Goal: Task Accomplishment & Management: Manage account settings

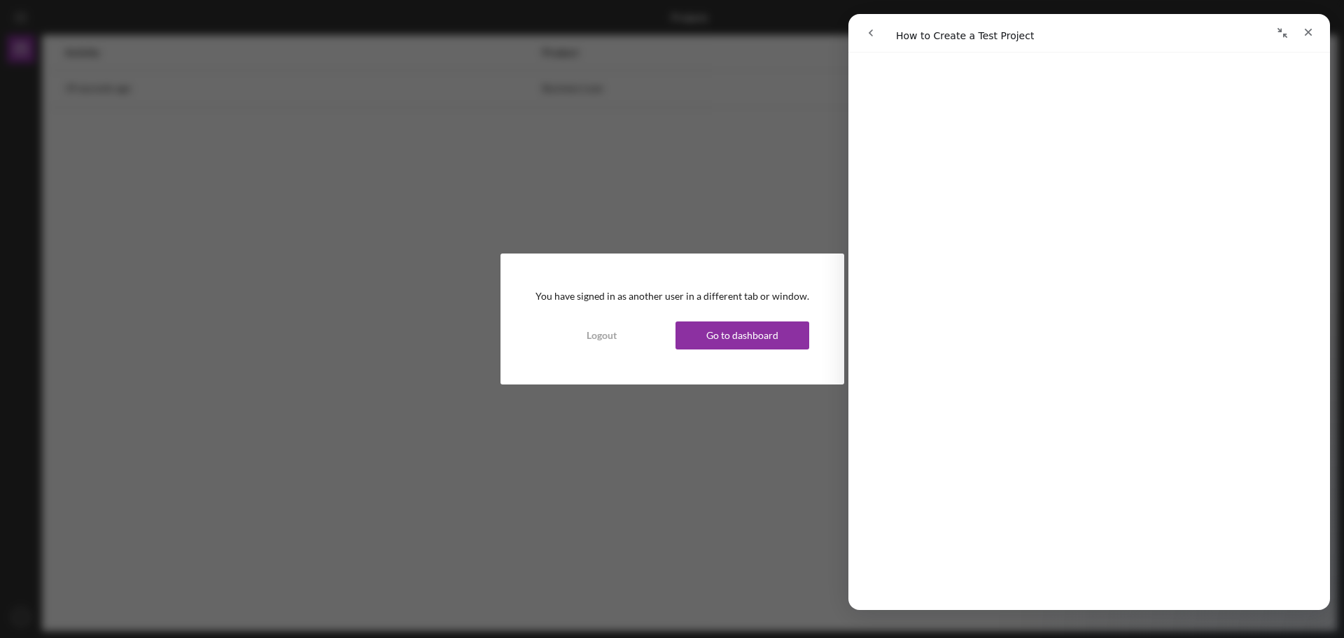
scroll to position [488, 0]
click at [1309, 27] on icon "Close" at bounding box center [1307, 32] width 11 height 11
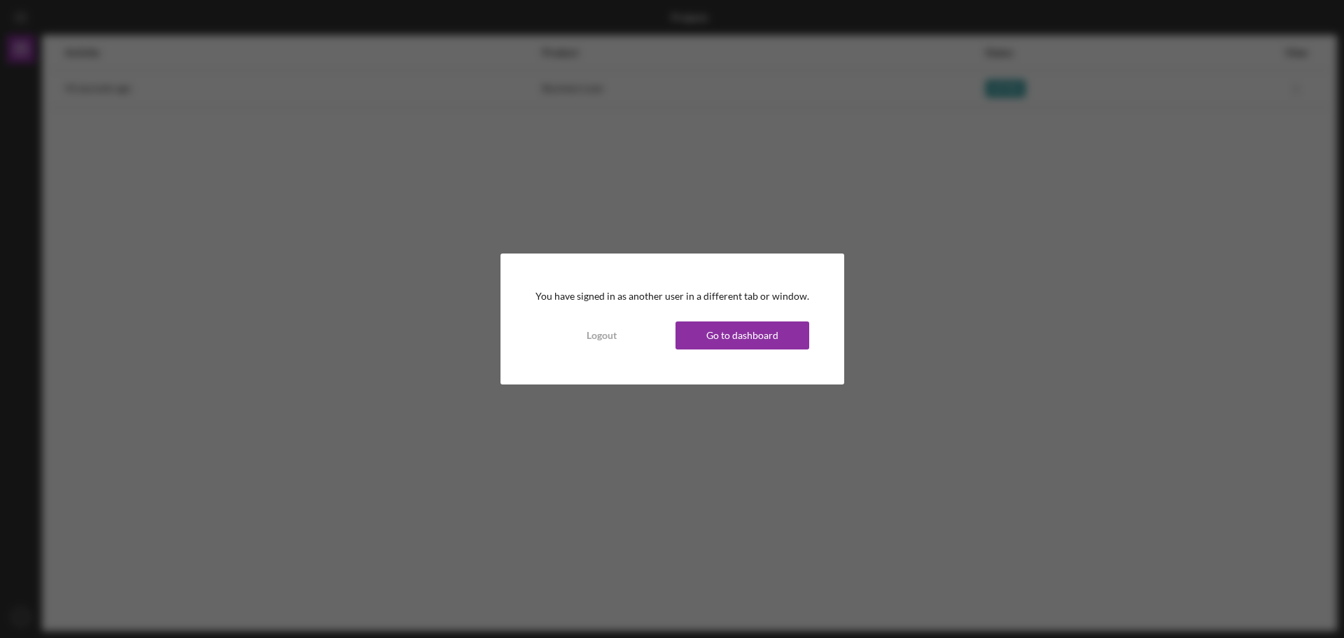
scroll to position [0, 0]
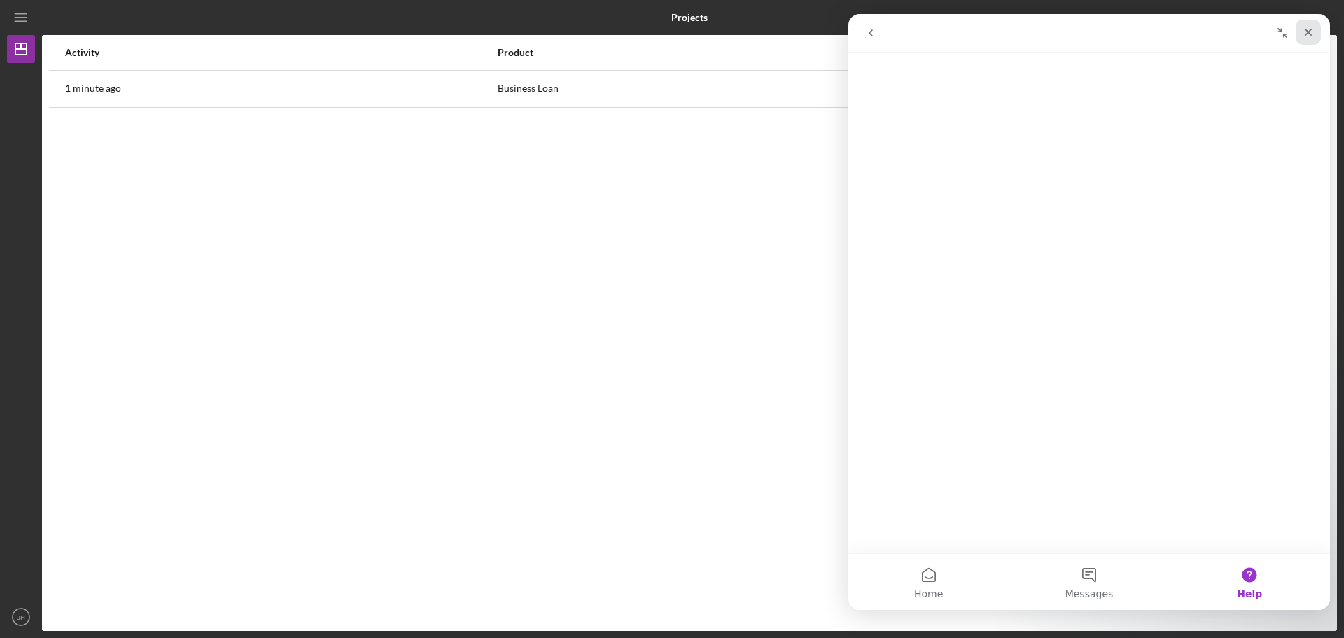
click at [1307, 34] on icon "Close" at bounding box center [1308, 33] width 8 height 8
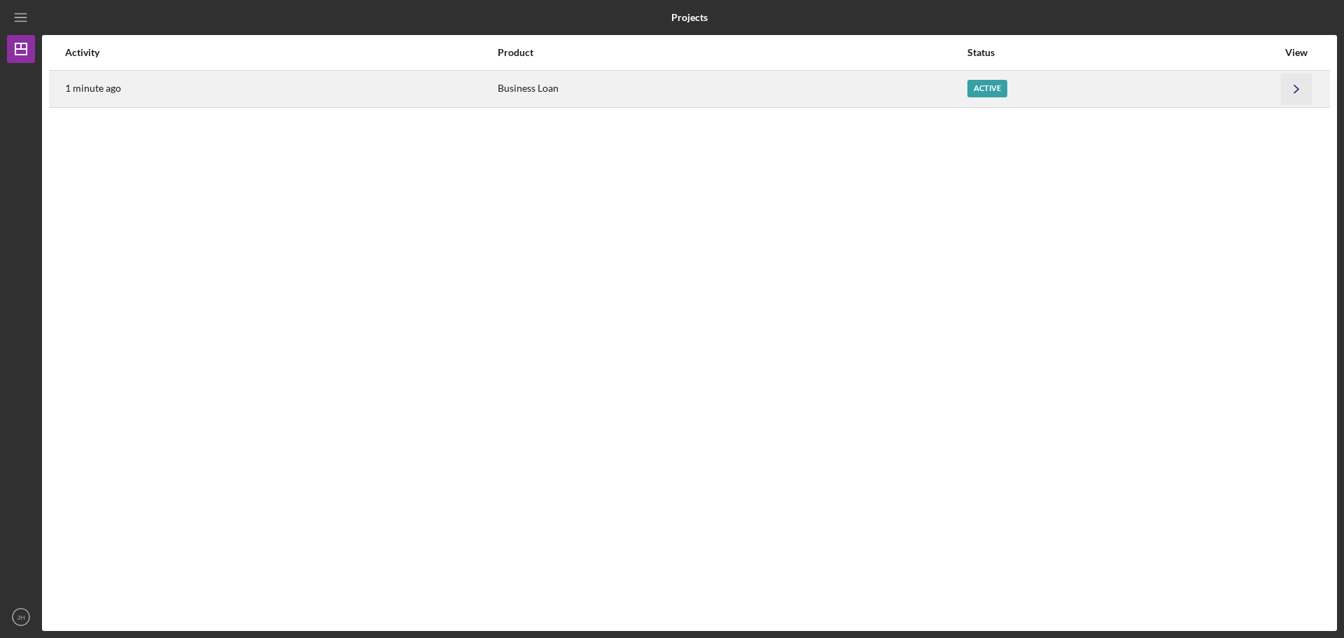
click at [1296, 91] on polyline "button" at bounding box center [1296, 89] width 4 height 8
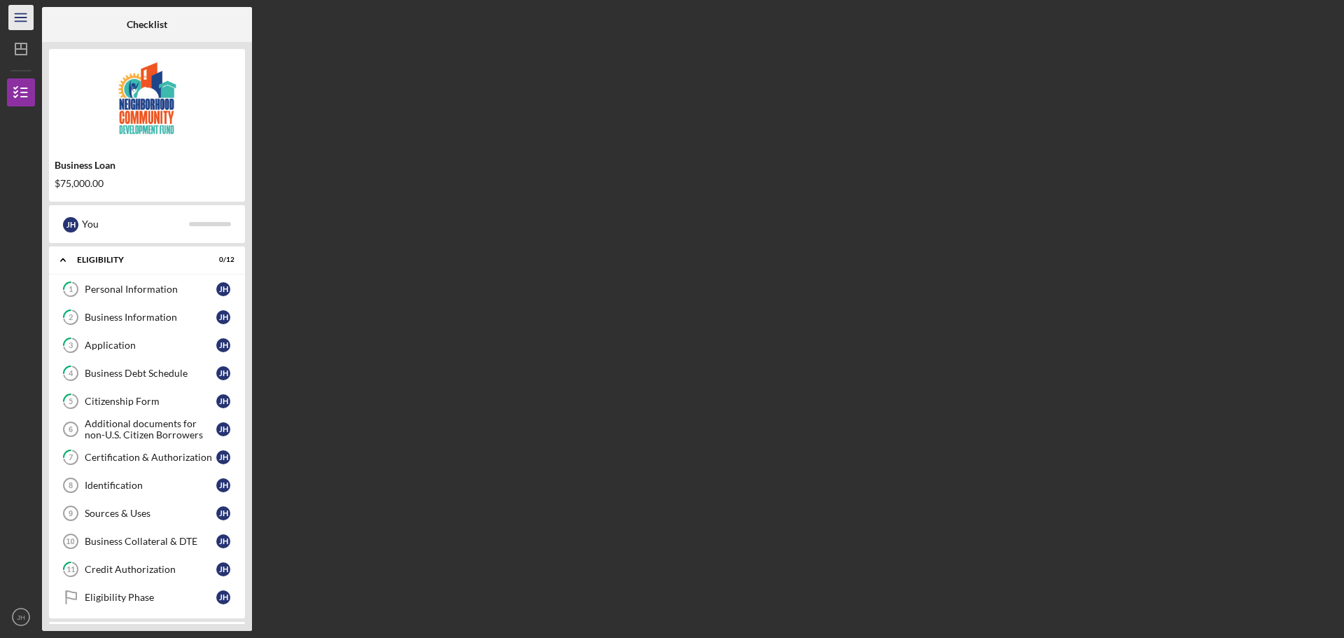
click at [21, 12] on icon "Icon/Menu" at bounding box center [21, 17] width 31 height 31
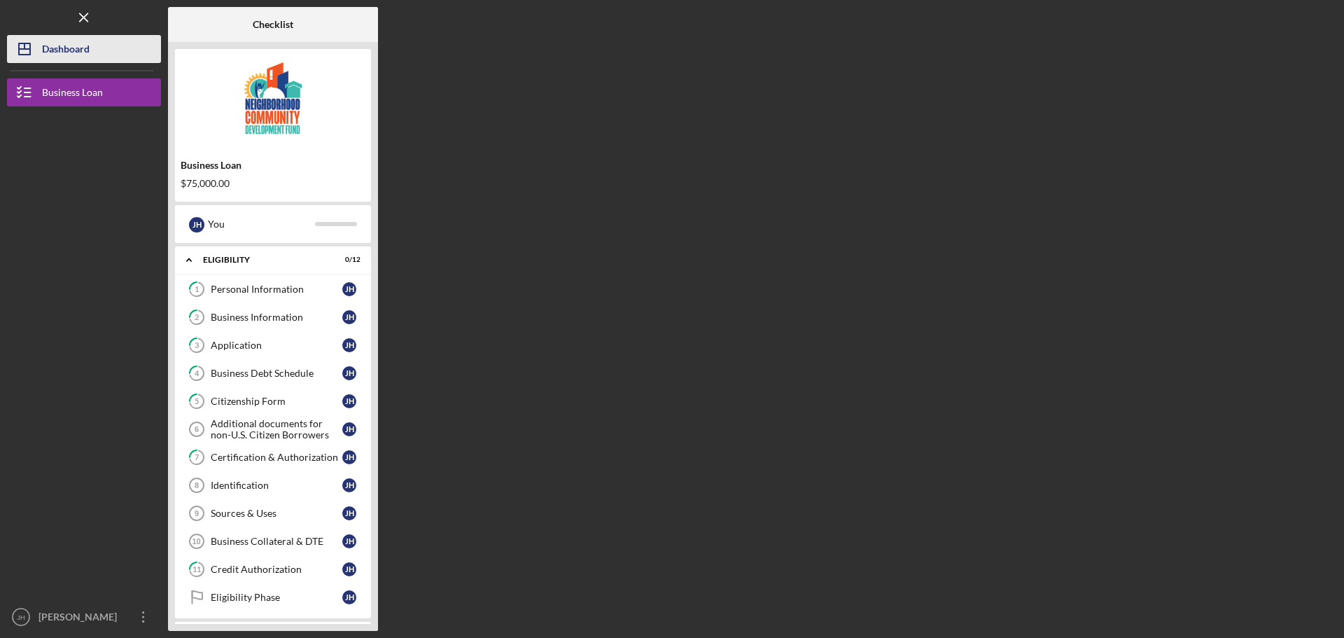
click at [65, 57] on div "Dashboard" at bounding box center [66, 50] width 48 height 31
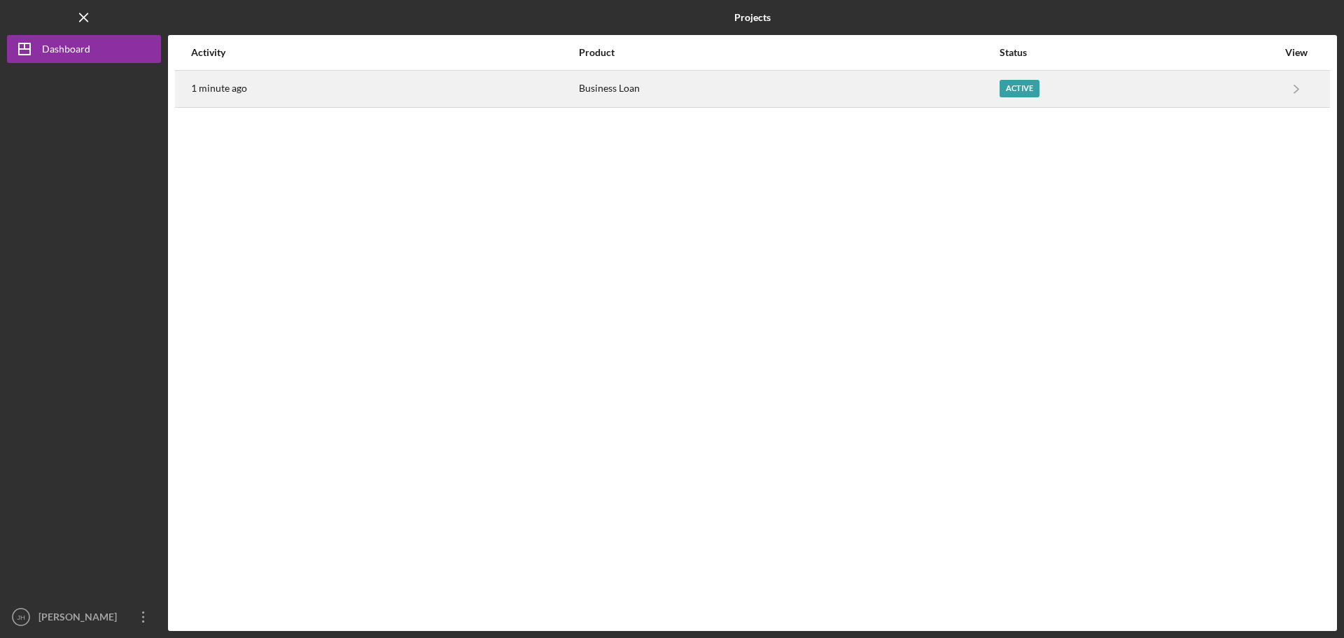
click at [1274, 88] on div "Active" at bounding box center [1138, 88] width 278 height 35
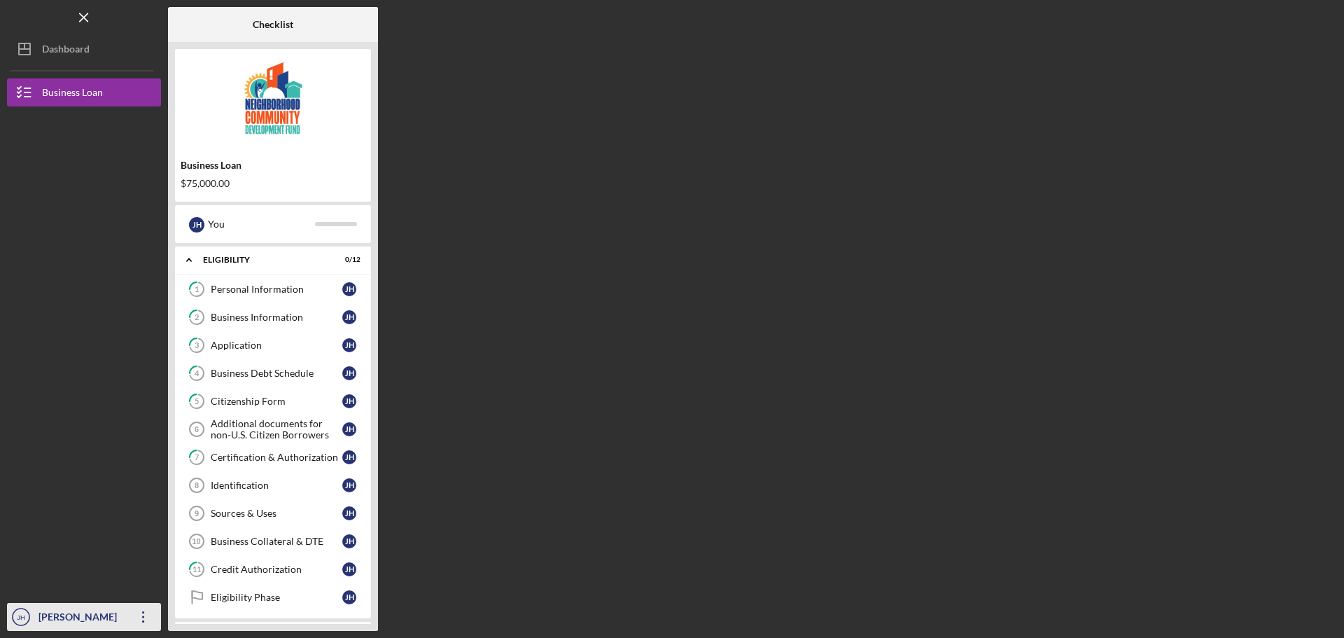
click at [50, 614] on div "[PERSON_NAME]" at bounding box center [80, 618] width 91 height 31
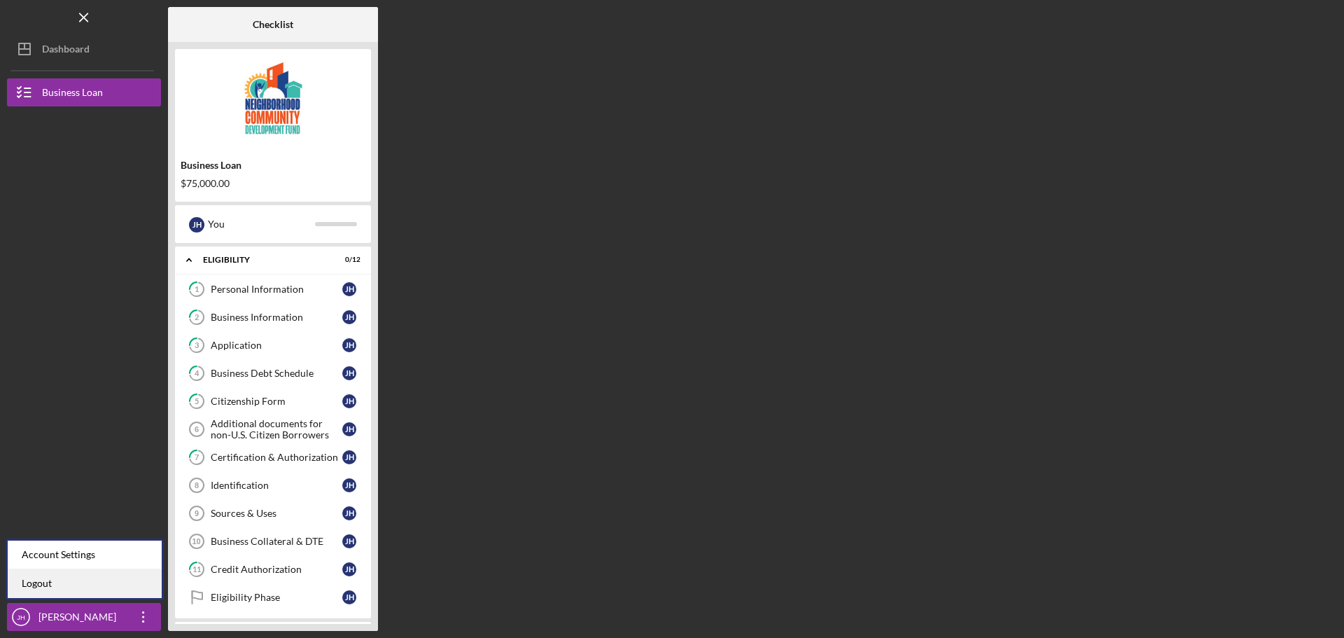
click at [40, 584] on link "Logout" at bounding box center [85, 583] width 154 height 29
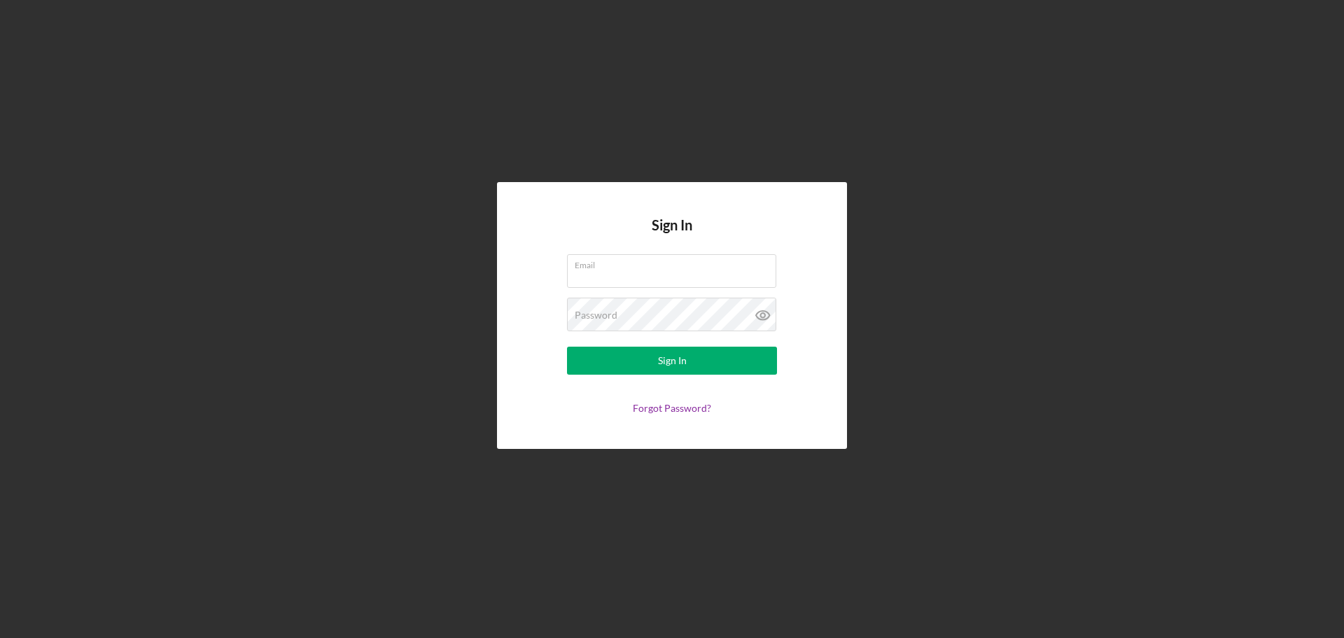
type input "[PERSON_NAME][EMAIL_ADDRESS][DOMAIN_NAME]"
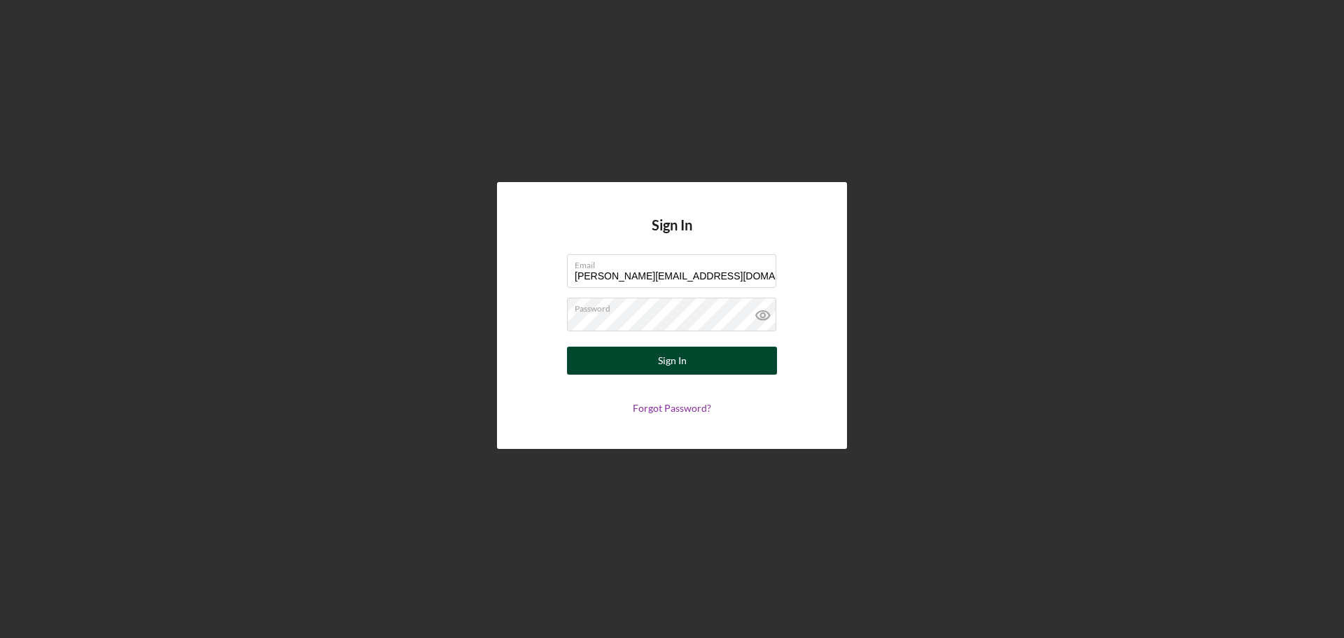
click at [675, 363] on div "Sign In" at bounding box center [672, 360] width 29 height 28
